Goal: Transaction & Acquisition: Purchase product/service

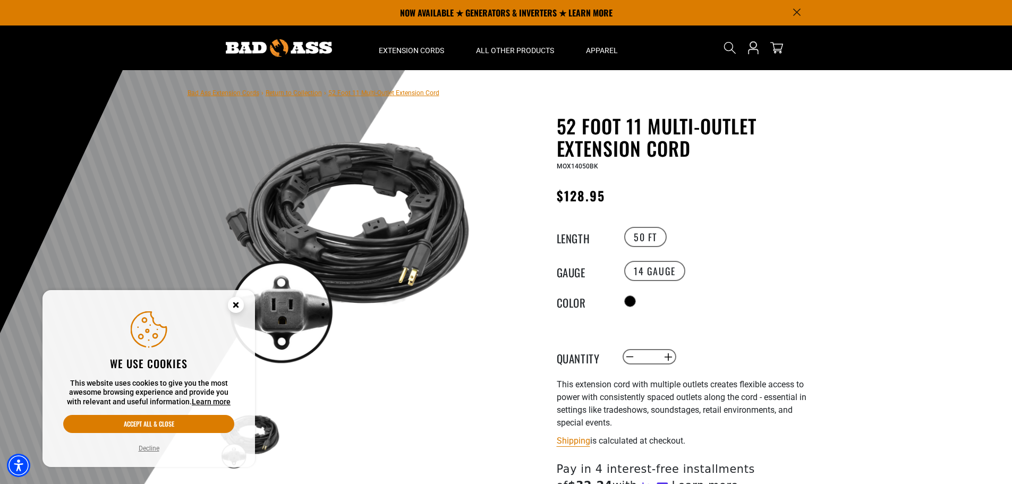
click at [230, 304] on circle "Close this option" at bounding box center [236, 305] width 16 height 16
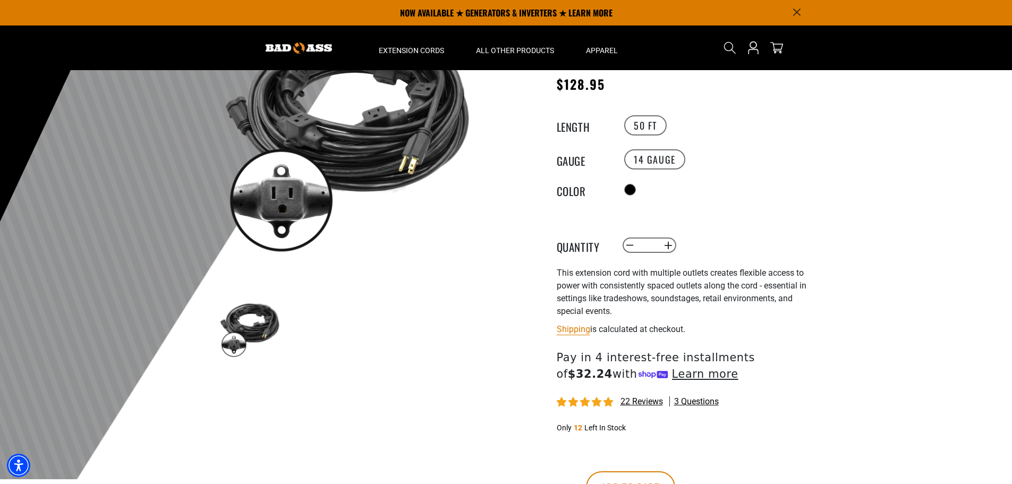
scroll to position [53, 0]
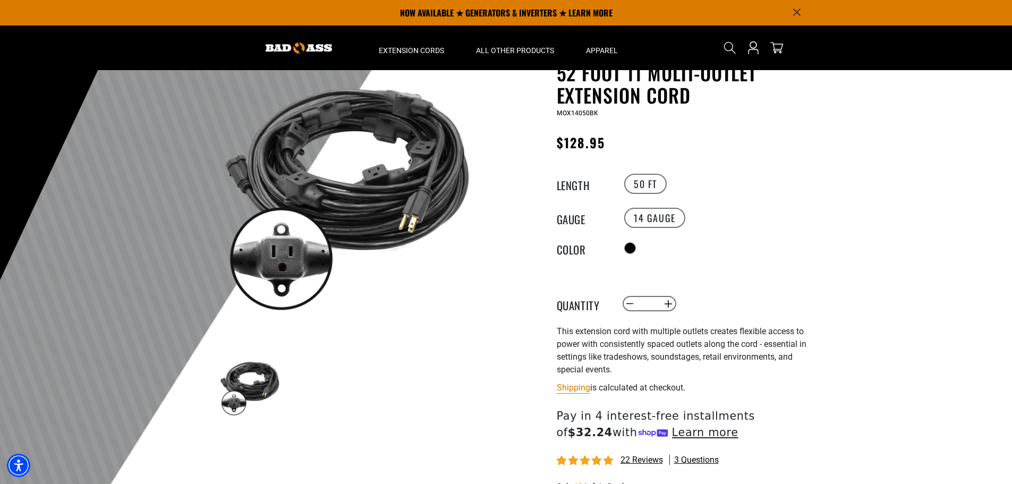
click at [631, 340] on span "This extension cord with multiple outlets creates flexible access to power with…" at bounding box center [682, 350] width 250 height 48
click at [671, 301] on button "Increase quantity for 52 Foot 11 Multi-Outlet Extension Cord" at bounding box center [668, 304] width 16 height 18
type input "*"
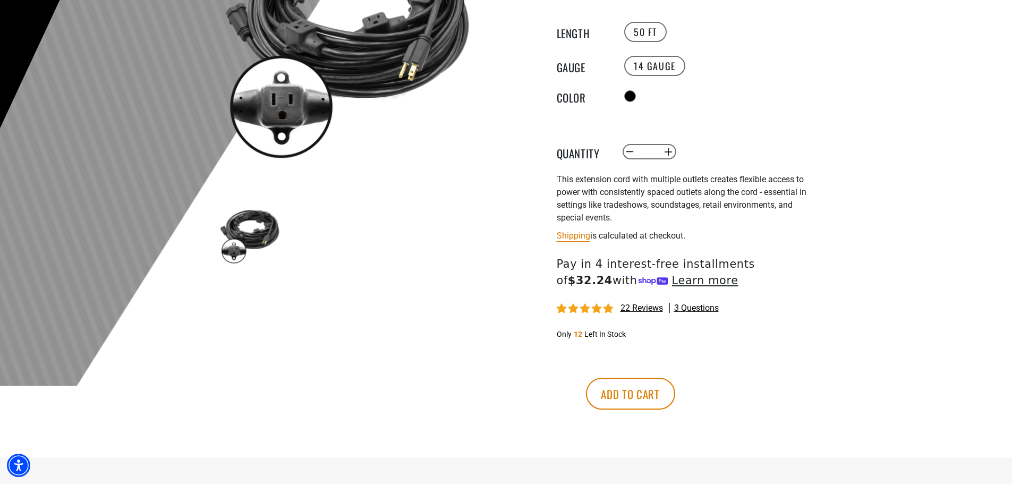
scroll to position [213, 0]
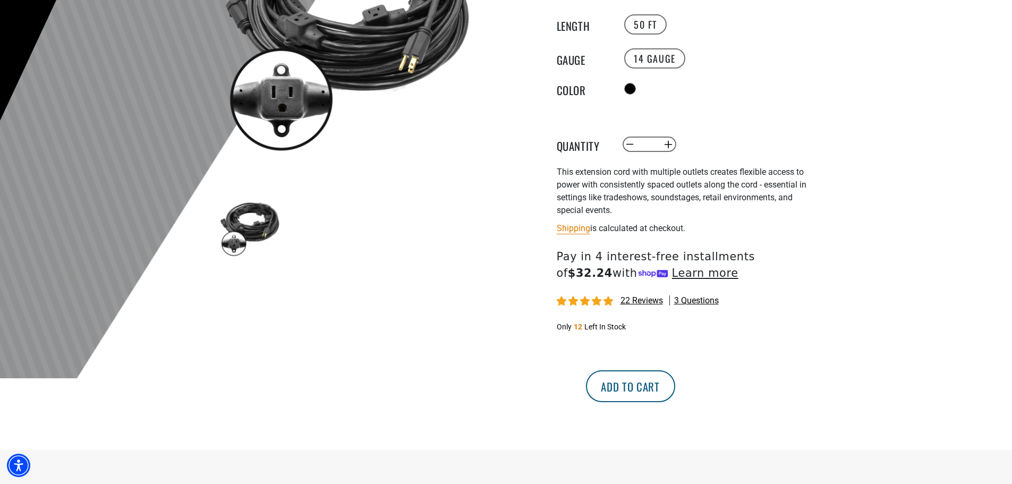
click at [675, 377] on button "Add to cart" at bounding box center [630, 386] width 89 height 32
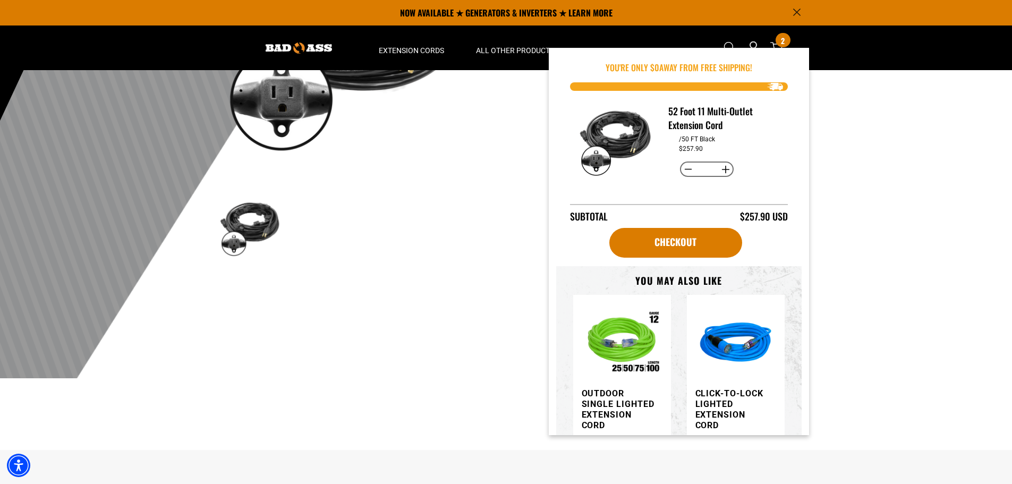
click at [475, 224] on div "Previous Next" at bounding box center [347, 227] width 260 height 66
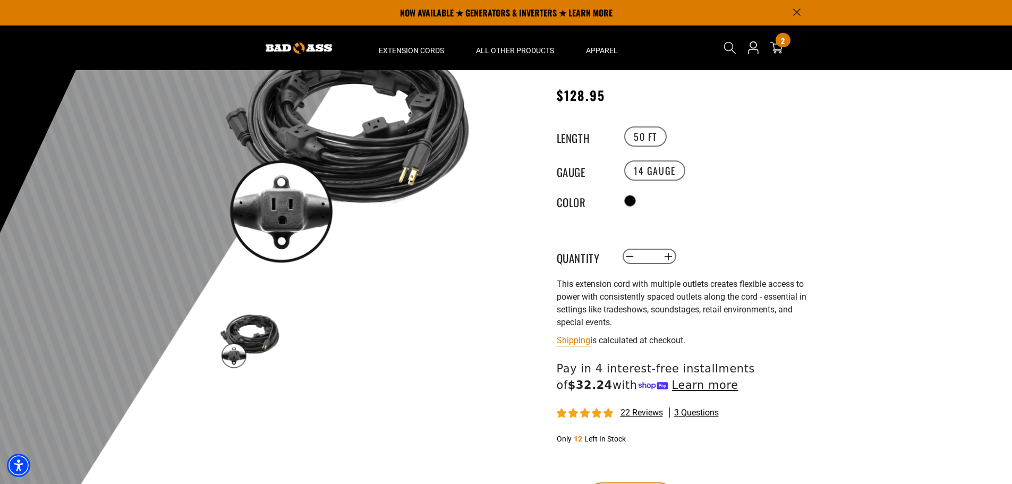
scroll to position [0, 0]
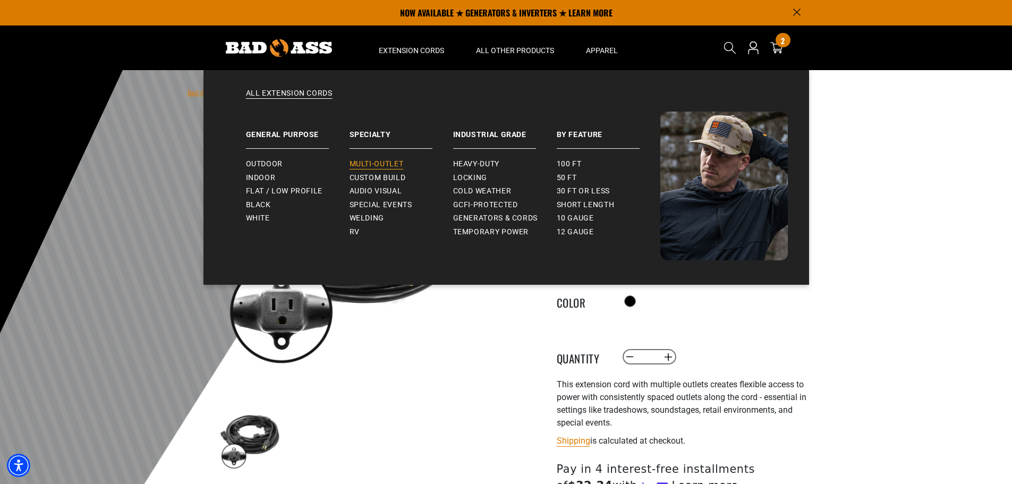
click at [382, 160] on span "Multi-Outlet" at bounding box center [377, 164] width 54 height 10
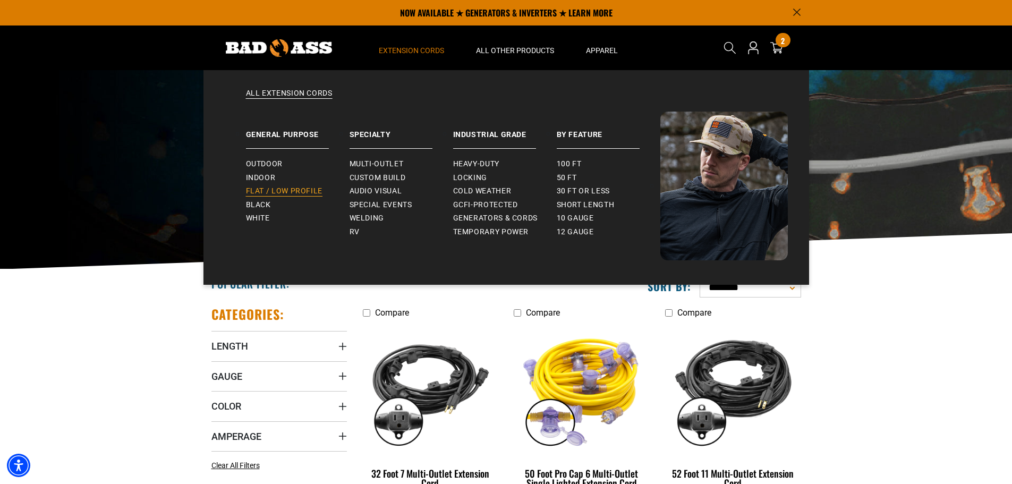
click at [293, 191] on span "Flat / Low Profile" at bounding box center [284, 192] width 77 height 10
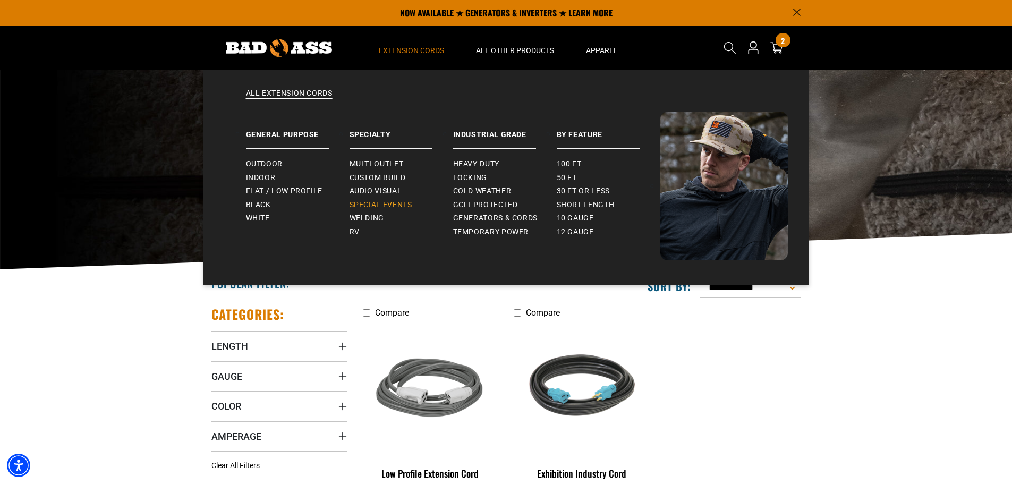
click at [389, 205] on span "Special Events" at bounding box center [381, 205] width 63 height 10
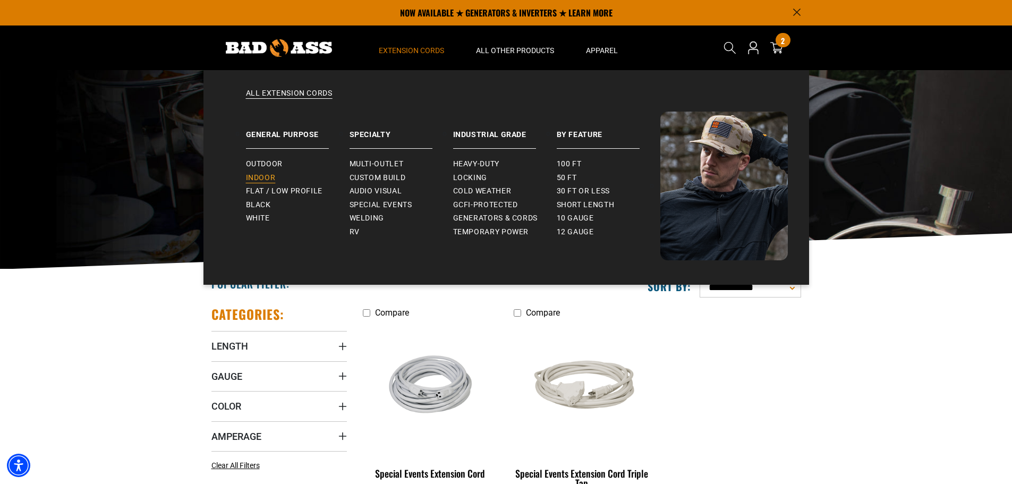
click at [269, 173] on span "Indoor" at bounding box center [261, 178] width 30 height 10
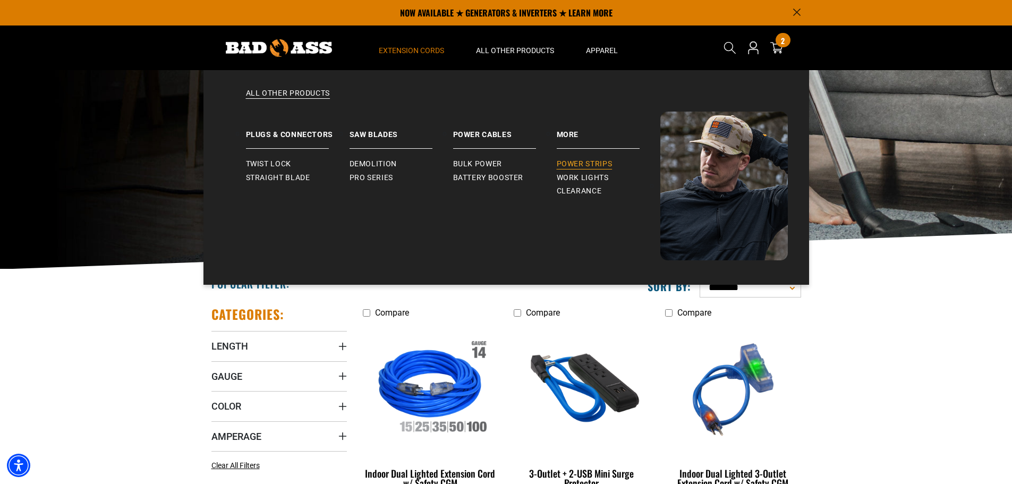
click at [572, 165] on span "Power Strips" at bounding box center [585, 164] width 56 height 10
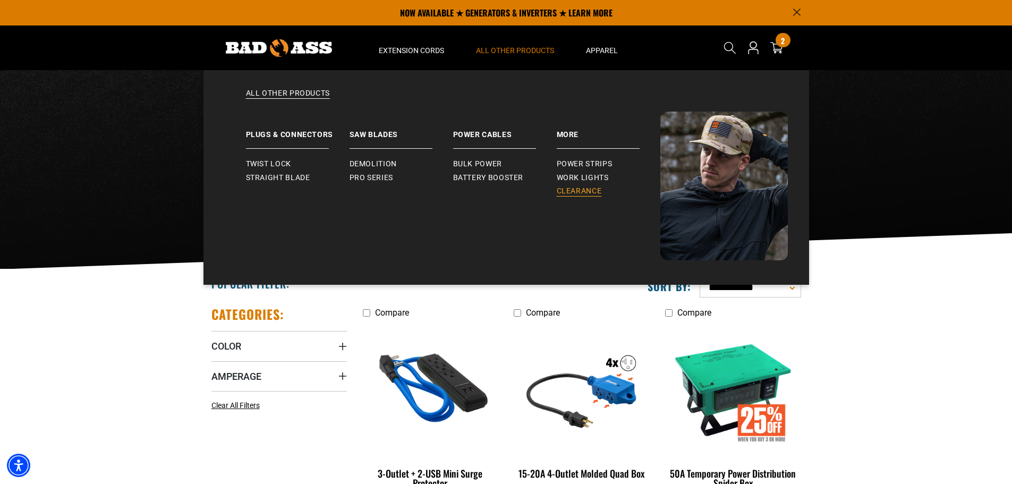
click at [592, 190] on span "Clearance" at bounding box center [579, 192] width 45 height 10
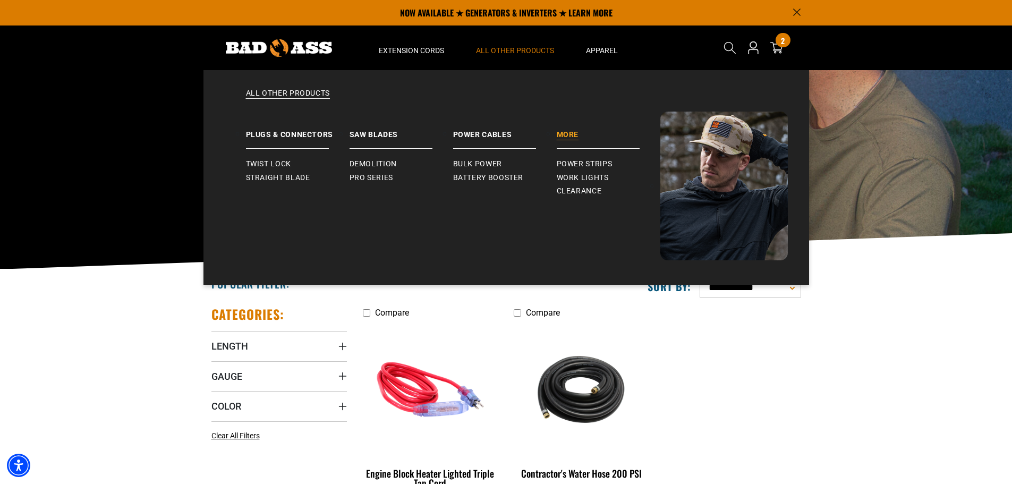
click at [571, 130] on link "More" at bounding box center [609, 130] width 104 height 37
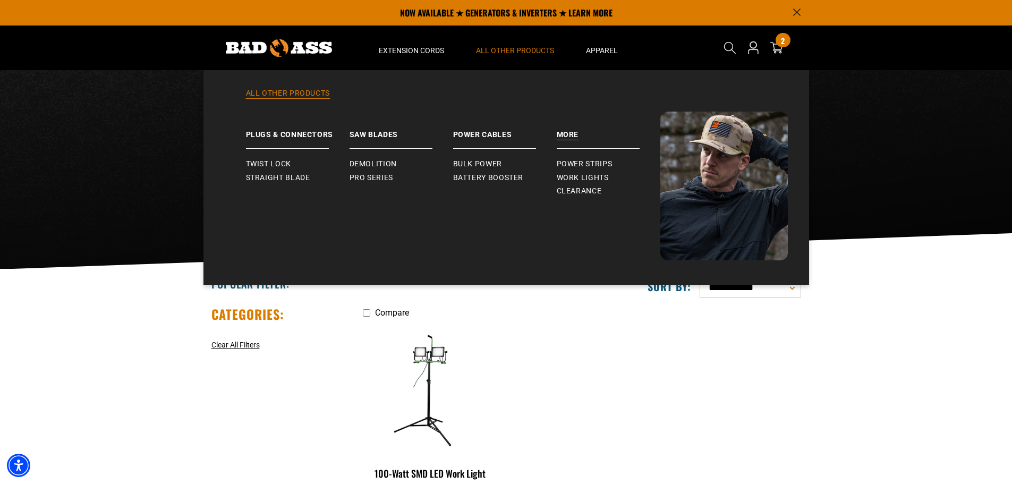
click at [292, 97] on link "All Other Products" at bounding box center [506, 99] width 563 height 23
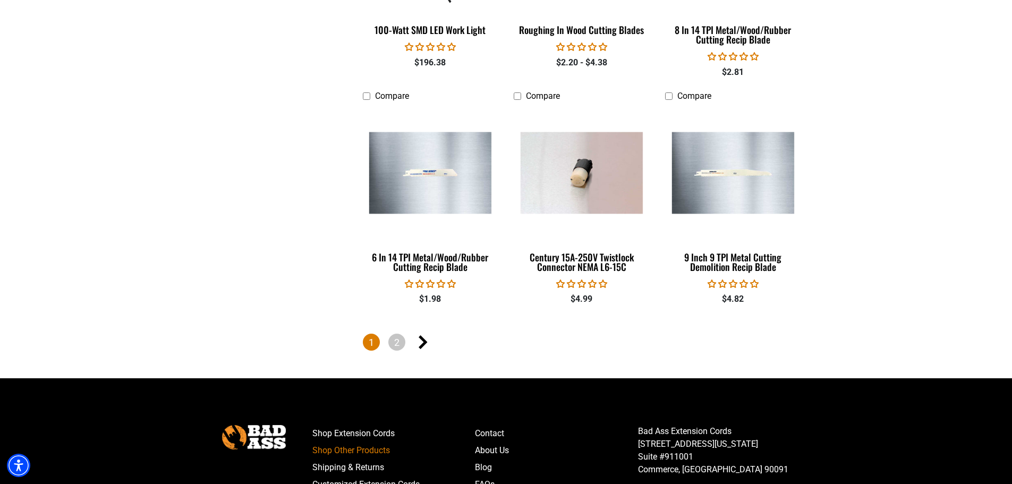
scroll to position [2285, 0]
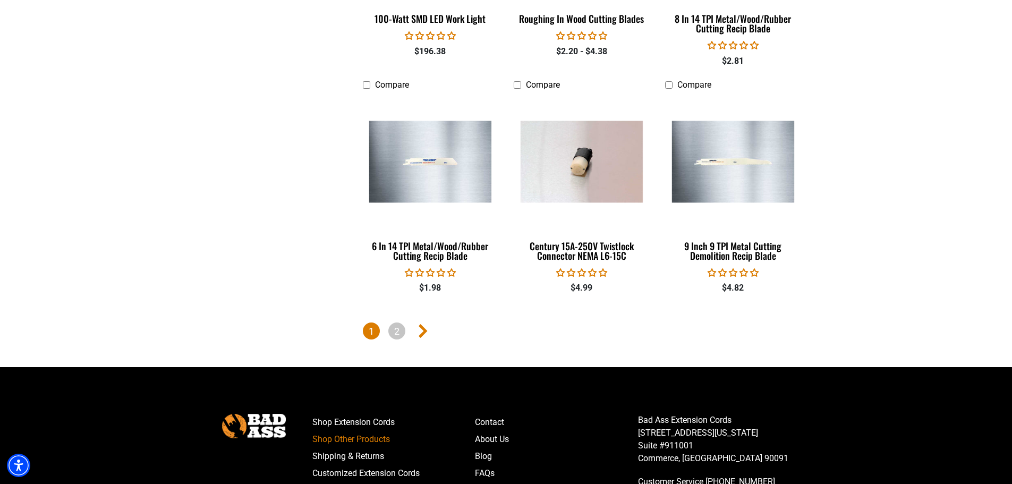
click at [422, 331] on icon "Next page" at bounding box center [423, 331] width 9 height 14
